Goal: Task Accomplishment & Management: Use online tool/utility

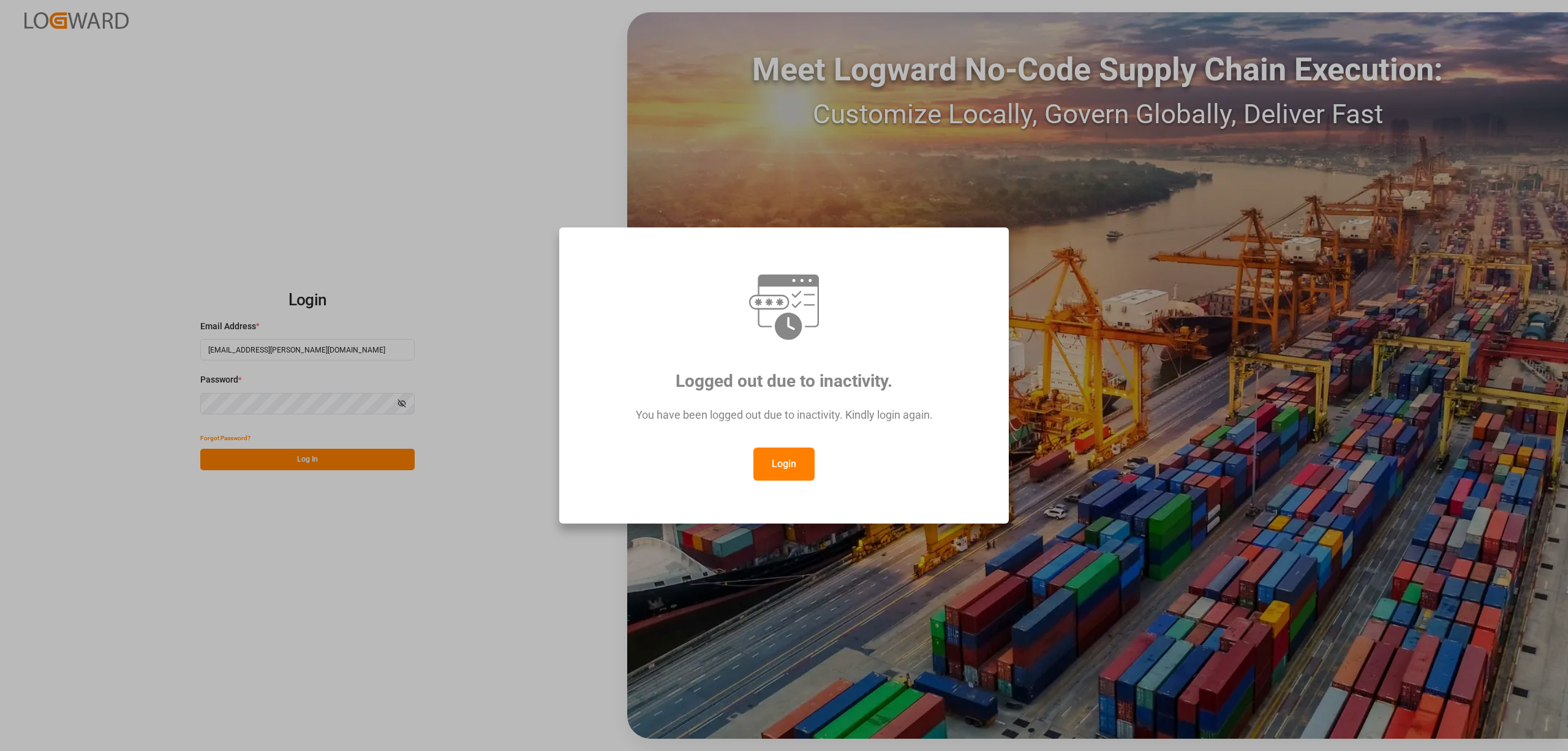
click at [782, 456] on button "Login" at bounding box center [784, 464] width 61 height 33
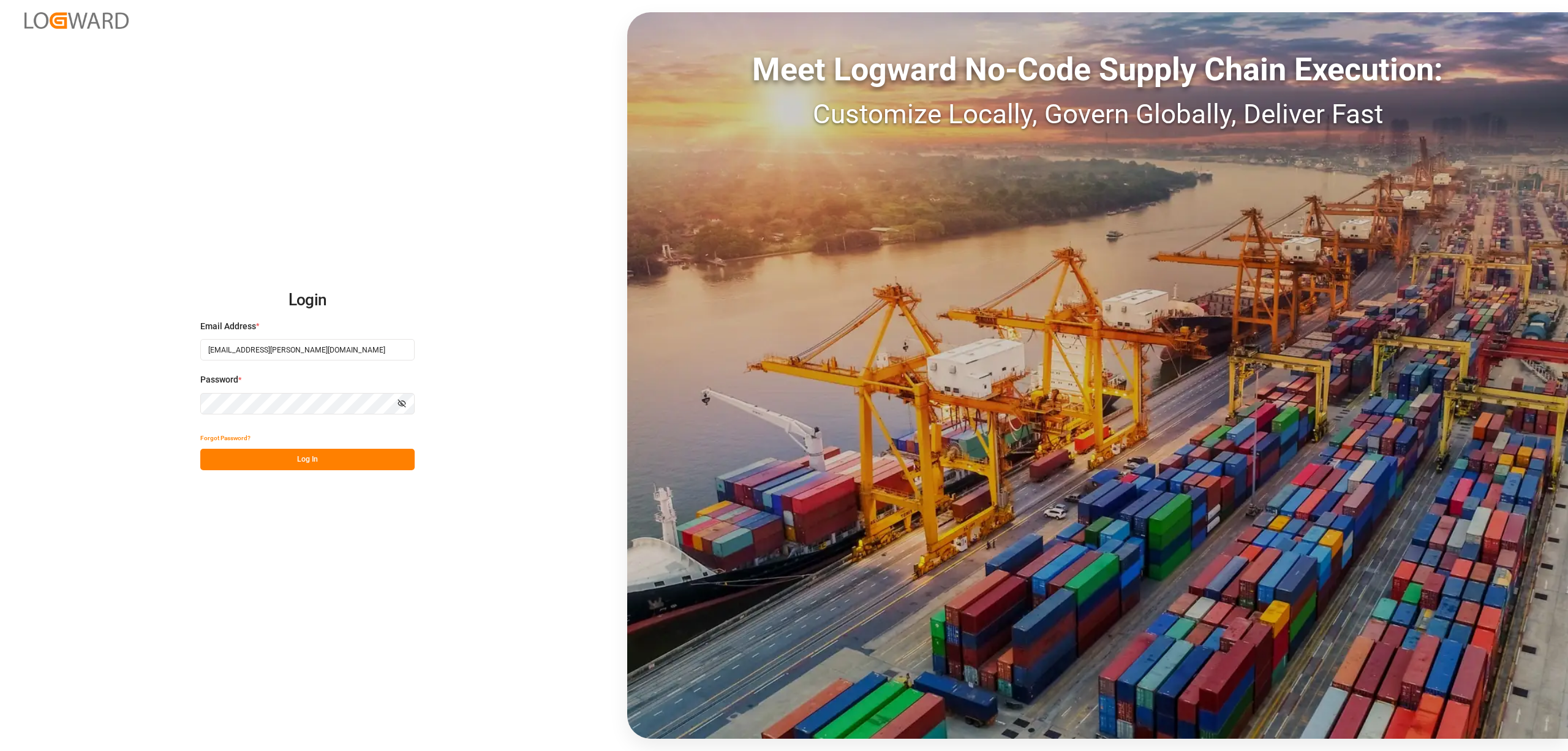
click at [320, 444] on div "Forgot Password?" at bounding box center [307, 438] width 215 height 21
click at [314, 456] on button "Log In" at bounding box center [307, 459] width 215 height 21
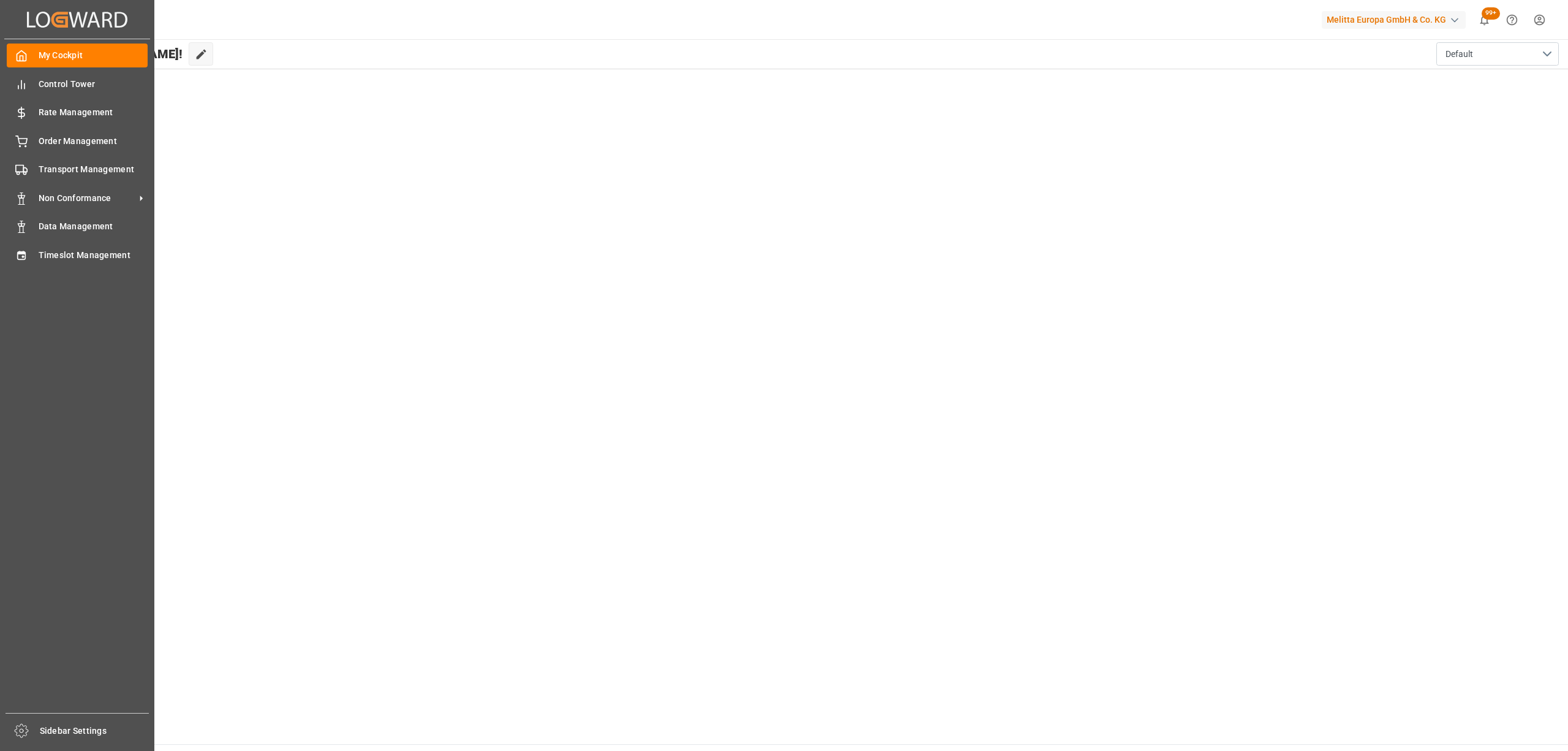
click at [30, 269] on div "My Cockpit My Cockpit Control Tower Control Tower Rate Management Rate Manageme…" at bounding box center [77, 376] width 146 height 674
click at [41, 262] on div "Timeslot Management Timeslot Management" at bounding box center [77, 255] width 141 height 24
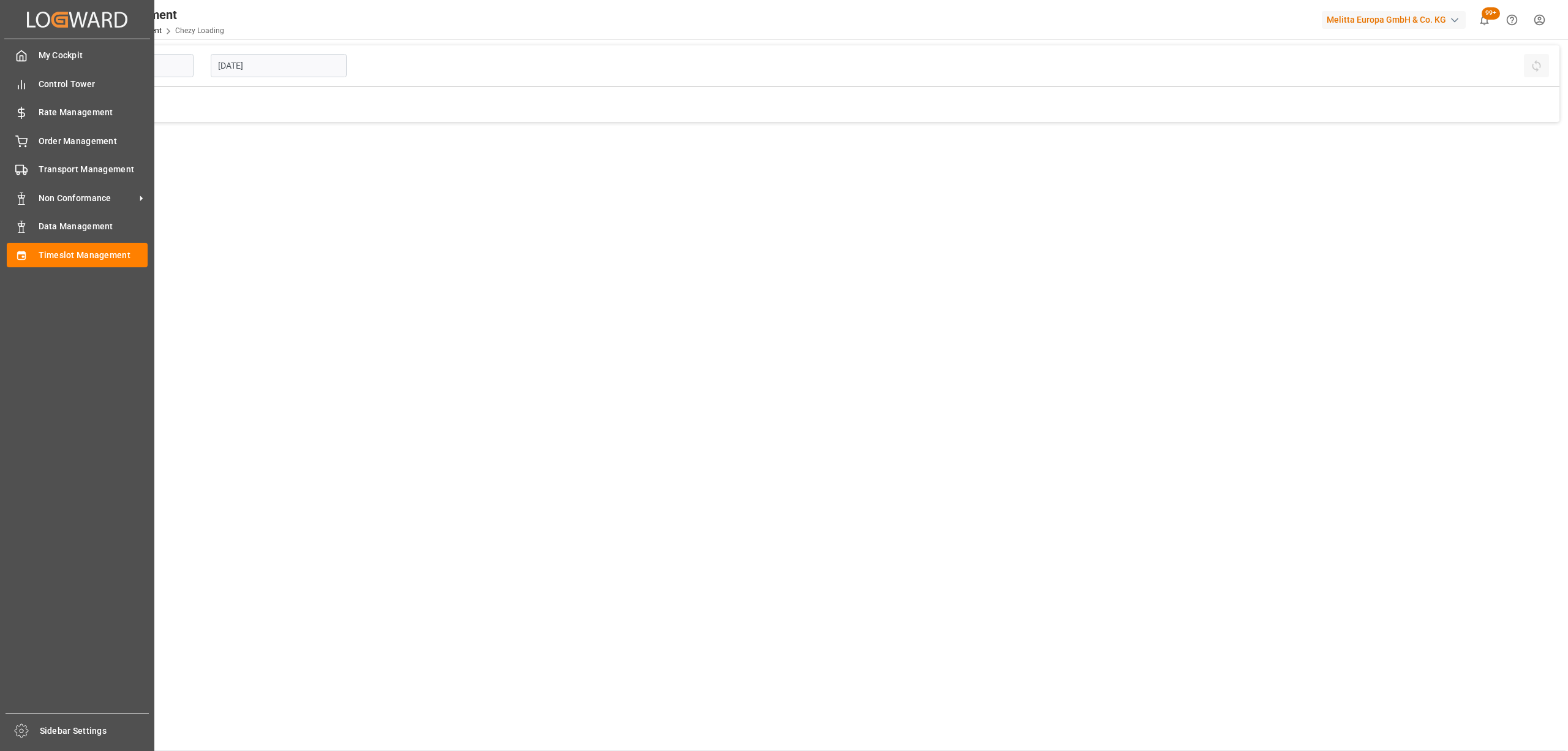
type input "Chezy Loading"
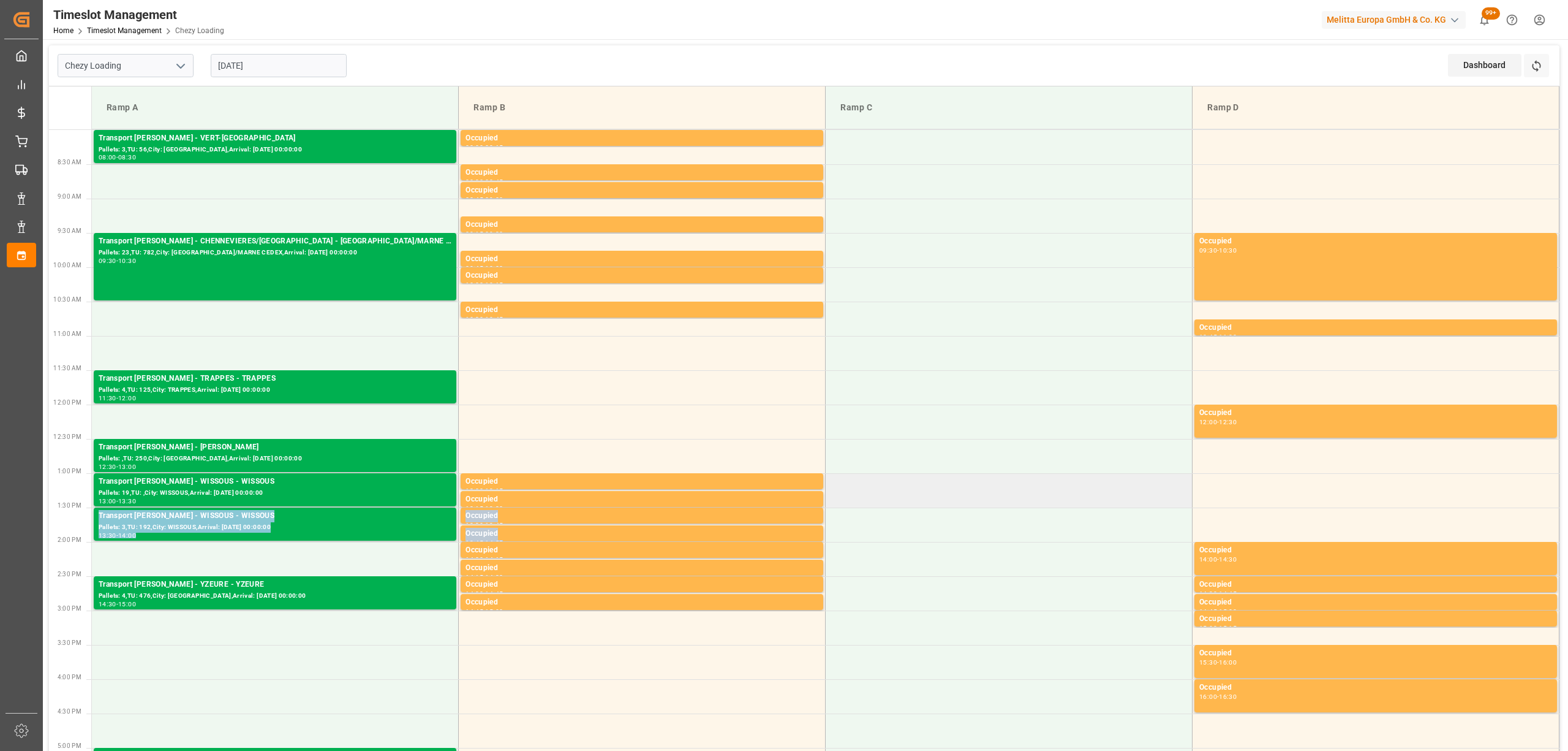
drag, startPoint x: 822, startPoint y: 508, endPoint x: 829, endPoint y: 503, distance: 8.6
click at [829, 503] on tbody "Transport [PERSON_NAME] - VERT-[GEOGRAPHIC_DATA] - VERT-[GEOGRAPHIC_DATA] Palle…" at bounding box center [826, 627] width 1468 height 995
